Goal: Task Accomplishment & Management: Manage account settings

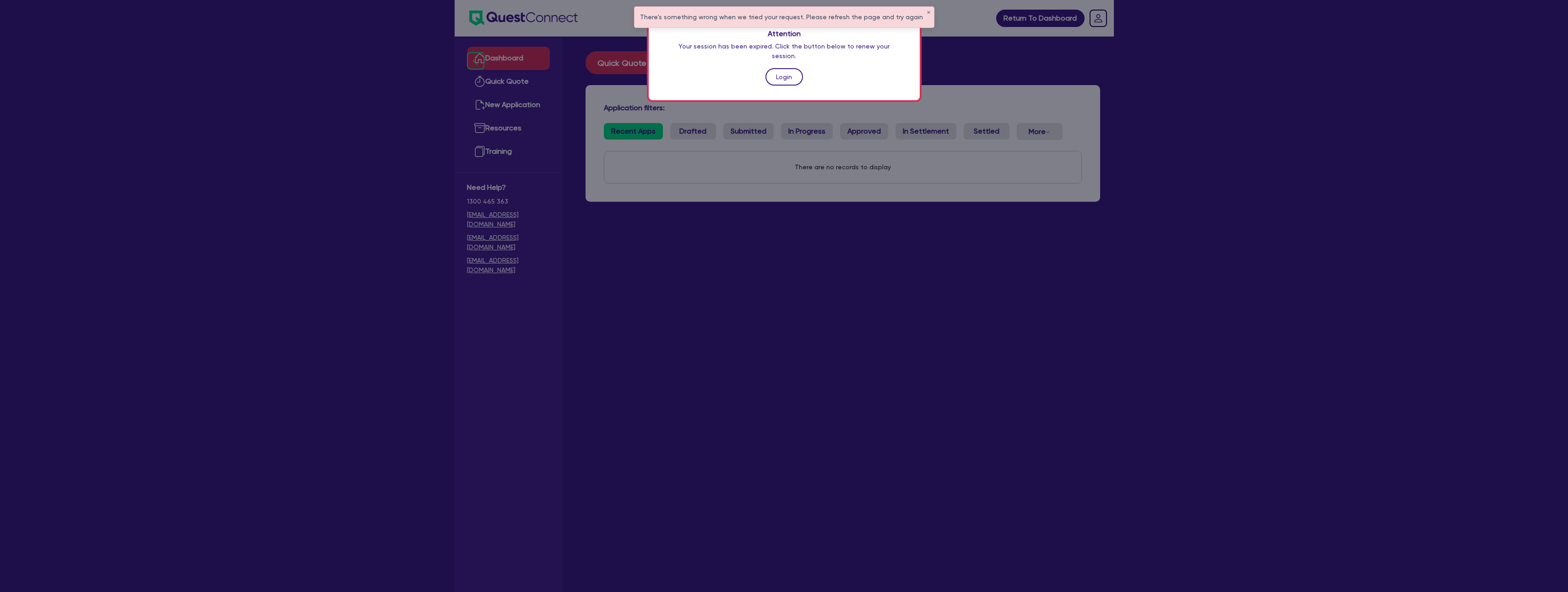
click at [781, 68] on link "Login" at bounding box center [784, 77] width 37 height 18
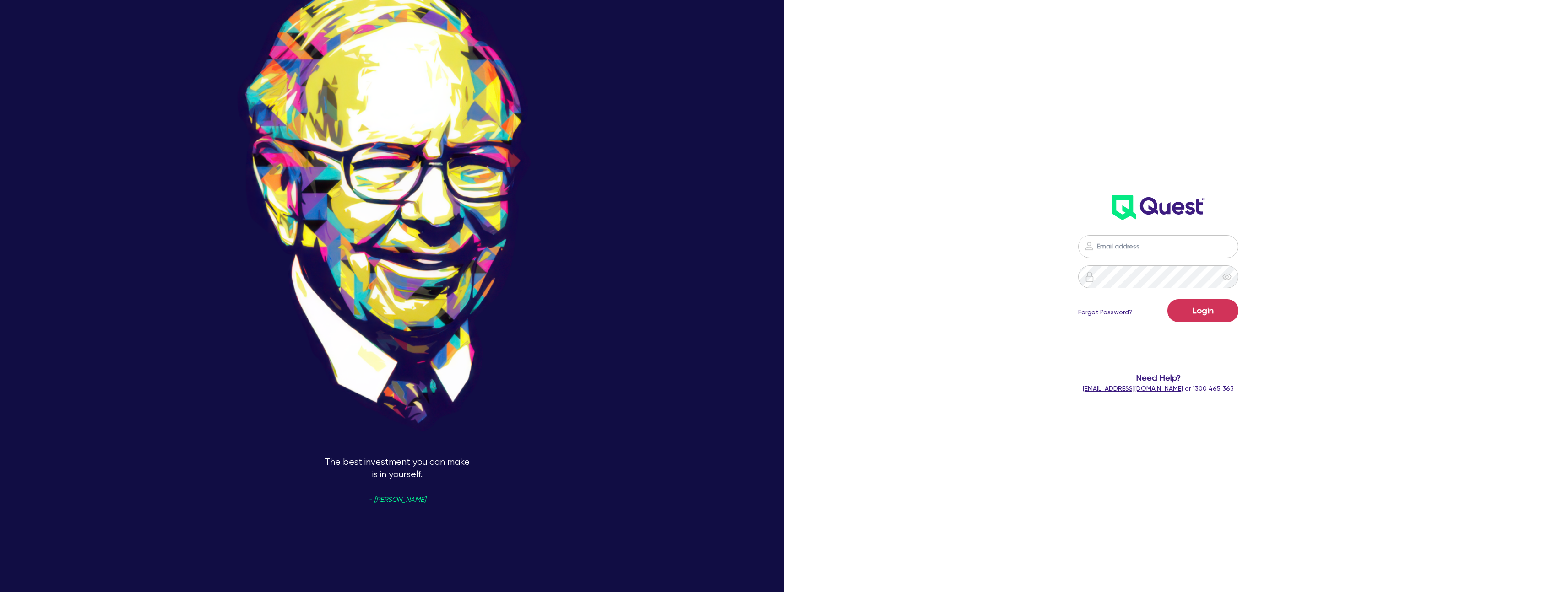
type input "nathan.jarasius@quest.finance"
type input "[PERSON_NAME][EMAIL_ADDRESS][DOMAIN_NAME]"
click at [1168, 300] on button "Login" at bounding box center [1203, 311] width 71 height 23
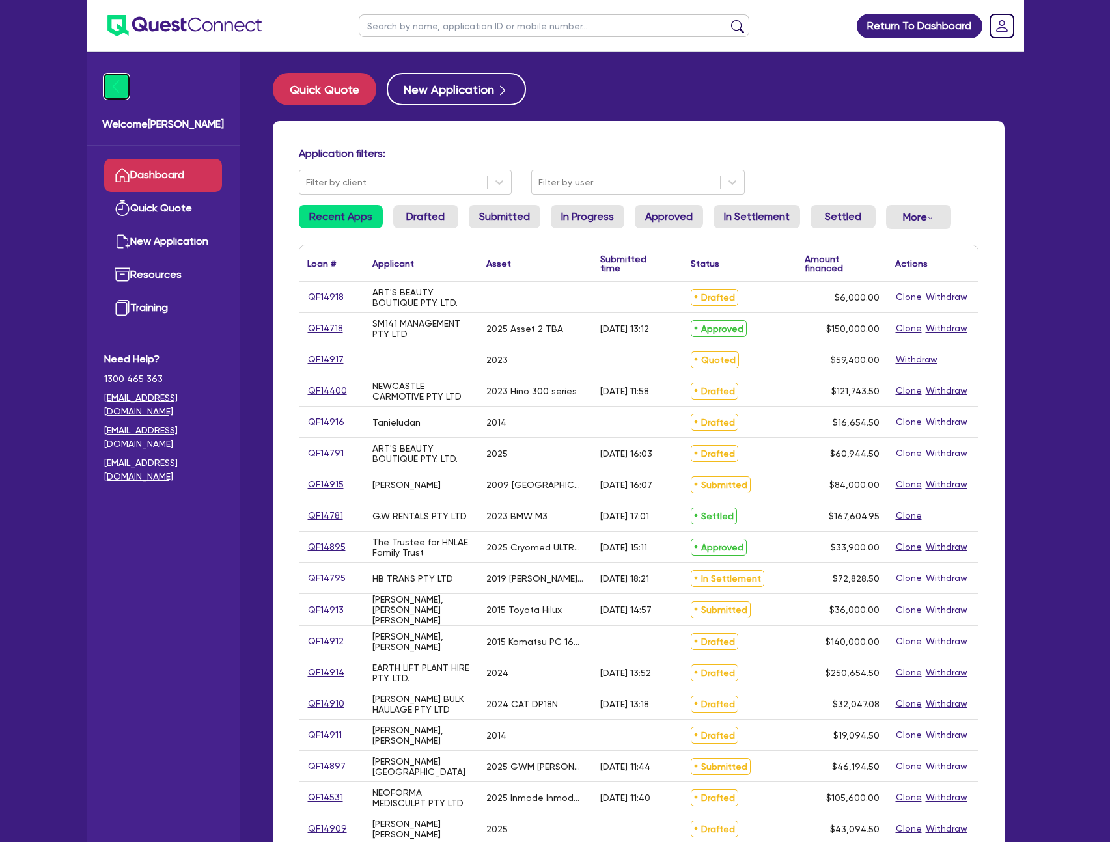
click at [117, 91] on img at bounding box center [116, 86] width 25 height 25
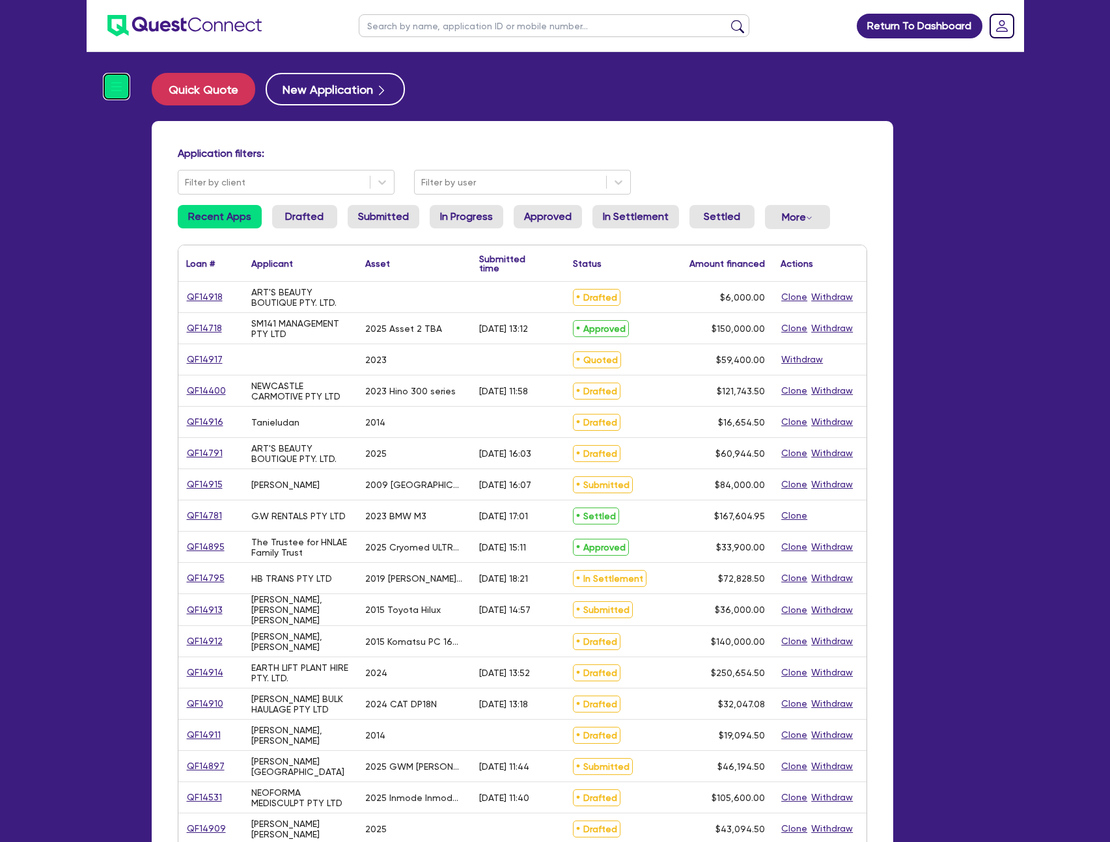
click at [126, 85] on img at bounding box center [116, 86] width 25 height 25
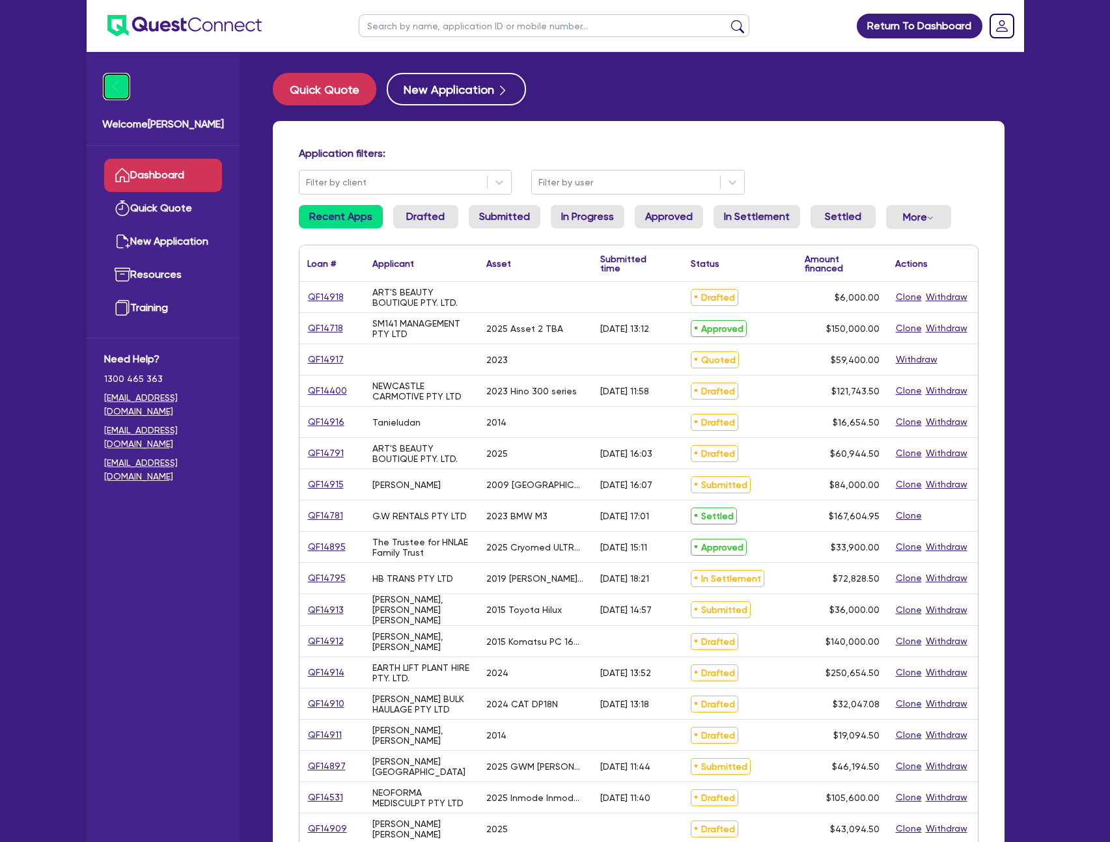
click at [126, 86] on img at bounding box center [116, 86] width 25 height 25
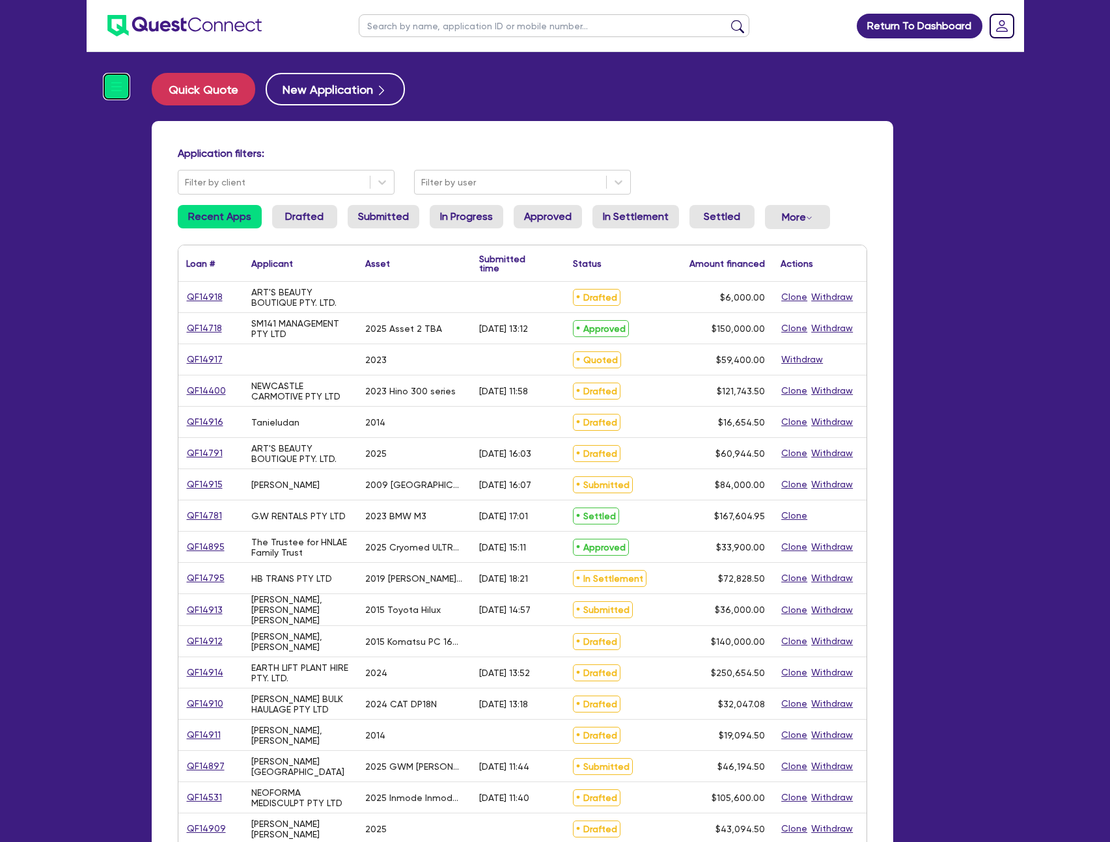
click at [126, 87] on img at bounding box center [116, 86] width 25 height 25
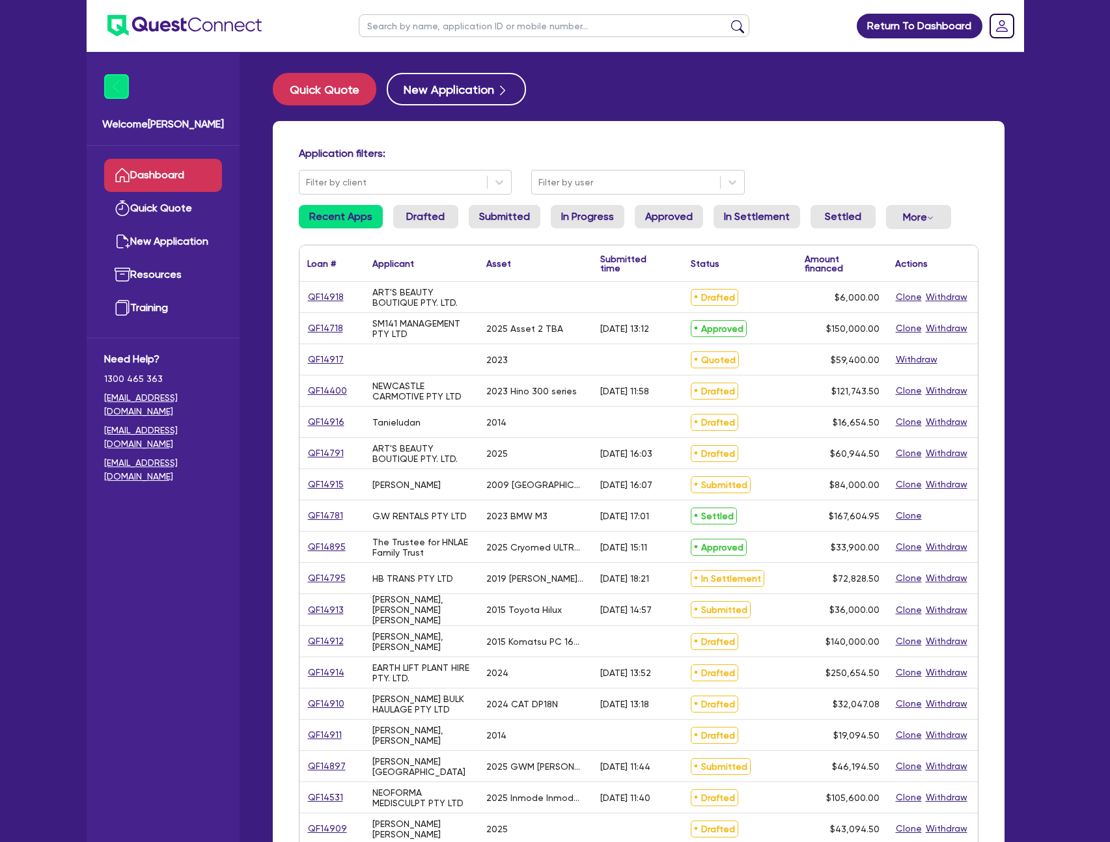
click at [50, 162] on div "Return To Dashboard Edit Profile Logout Welcome [PERSON_NAME] Quick Quote New A…" at bounding box center [555, 525] width 1110 height 1050
click at [123, 90] on img at bounding box center [116, 86] width 25 height 25
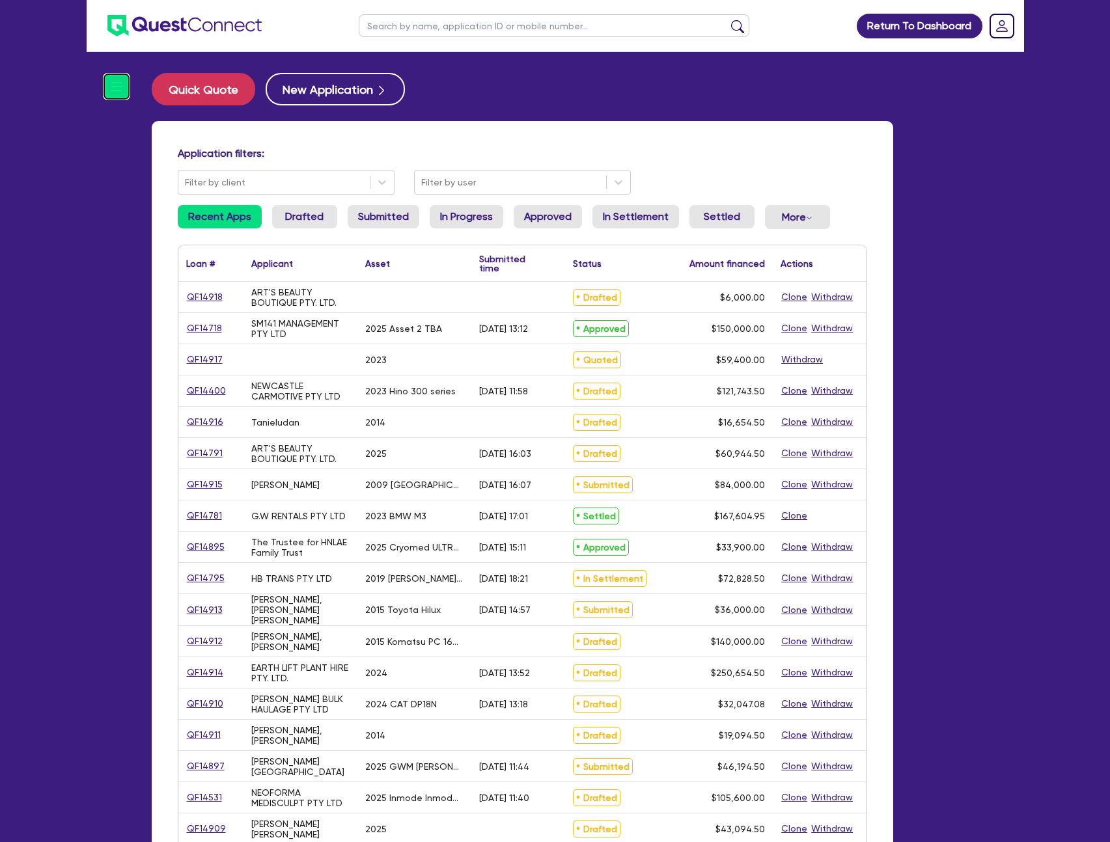
click at [115, 89] on img at bounding box center [116, 86] width 25 height 25
